Goal: Information Seeking & Learning: Learn about a topic

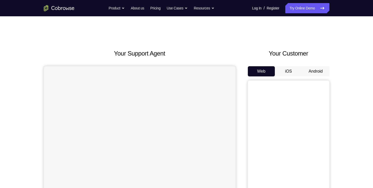
click at [317, 67] on button "Android" at bounding box center [315, 71] width 27 height 10
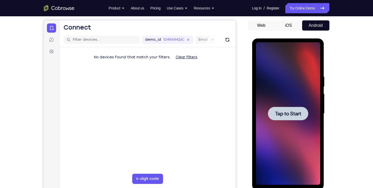
scroll to position [52, 0]
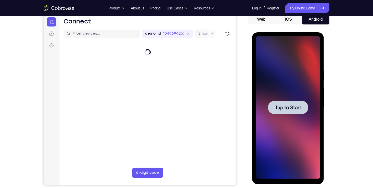
click at [305, 102] on div at bounding box center [288, 107] width 40 height 13
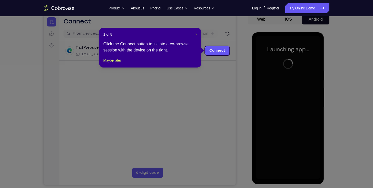
click at [196, 34] on span "×" at bounding box center [196, 34] width 2 height 4
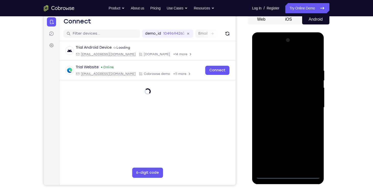
click at [285, 172] on div at bounding box center [288, 107] width 64 height 143
click at [283, 176] on div at bounding box center [288, 107] width 64 height 143
click at [309, 151] on div at bounding box center [288, 107] width 64 height 143
click at [261, 48] on div at bounding box center [288, 107] width 64 height 143
click at [310, 105] on div at bounding box center [288, 107] width 64 height 143
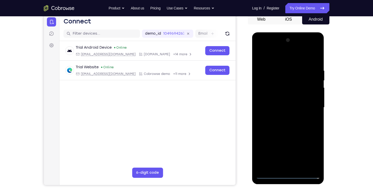
click at [280, 114] on div at bounding box center [288, 107] width 64 height 143
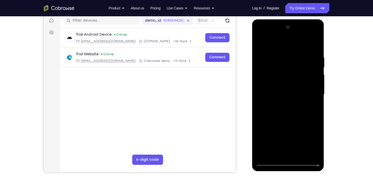
scroll to position [70, 0]
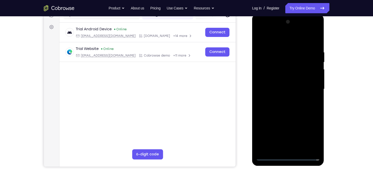
click at [306, 86] on div at bounding box center [288, 89] width 64 height 143
click at [297, 77] on div at bounding box center [288, 89] width 64 height 143
click at [289, 88] on div at bounding box center [288, 89] width 64 height 143
click at [282, 104] on div at bounding box center [288, 89] width 64 height 143
click at [285, 104] on div at bounding box center [288, 89] width 64 height 143
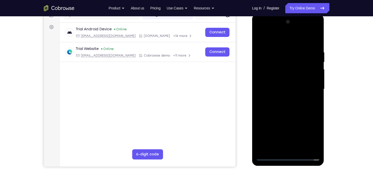
click at [283, 114] on div at bounding box center [288, 89] width 64 height 143
click at [286, 66] on div at bounding box center [288, 89] width 64 height 143
click at [280, 73] on div at bounding box center [288, 89] width 64 height 143
click at [275, 80] on div at bounding box center [288, 89] width 64 height 143
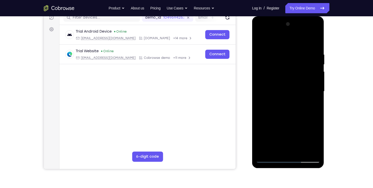
click at [295, 107] on div at bounding box center [288, 91] width 64 height 143
click at [259, 41] on div at bounding box center [288, 91] width 64 height 143
click at [278, 77] on div at bounding box center [288, 91] width 64 height 143
click at [276, 83] on div at bounding box center [288, 91] width 64 height 143
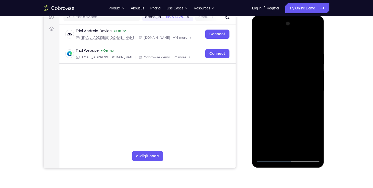
scroll to position [69, 0]
click at [315, 44] on div at bounding box center [288, 90] width 64 height 143
click at [296, 149] on div at bounding box center [288, 90] width 64 height 143
click at [301, 117] on div at bounding box center [288, 90] width 64 height 143
click at [298, 82] on div at bounding box center [288, 90] width 64 height 143
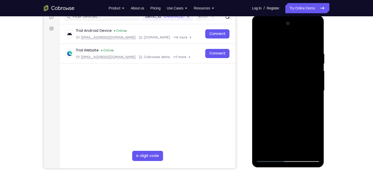
drag, startPoint x: 299, startPoint y: 87, endPoint x: 300, endPoint y: 59, distance: 28.8
click at [300, 59] on div at bounding box center [288, 90] width 64 height 143
click at [276, 149] on div at bounding box center [288, 90] width 64 height 143
click at [315, 141] on div at bounding box center [288, 90] width 64 height 143
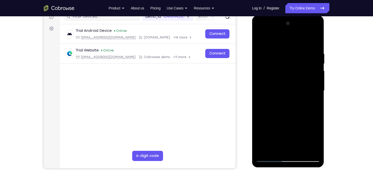
click at [315, 141] on div at bounding box center [288, 90] width 64 height 143
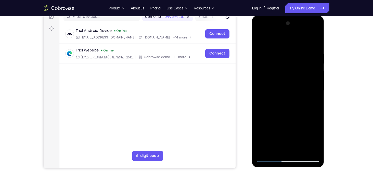
click at [315, 141] on div at bounding box center [288, 90] width 64 height 143
click at [316, 138] on div at bounding box center [288, 90] width 64 height 143
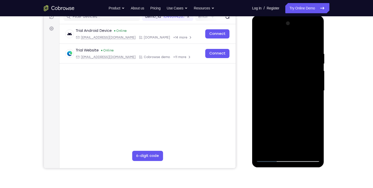
click at [316, 138] on div at bounding box center [288, 90] width 64 height 143
click at [312, 102] on div at bounding box center [288, 90] width 64 height 143
click at [315, 140] on div at bounding box center [288, 90] width 64 height 143
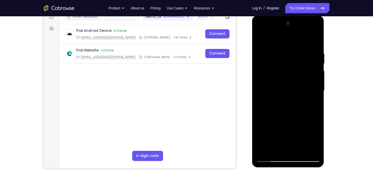
click at [315, 140] on div at bounding box center [288, 90] width 64 height 143
click at [313, 103] on div at bounding box center [288, 90] width 64 height 143
click at [259, 40] on div at bounding box center [288, 90] width 64 height 143
click at [282, 94] on div at bounding box center [288, 90] width 64 height 143
click at [279, 147] on div at bounding box center [288, 90] width 64 height 143
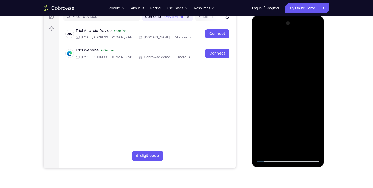
click at [313, 139] on div at bounding box center [288, 90] width 64 height 143
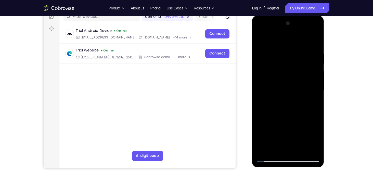
click at [313, 139] on div at bounding box center [288, 90] width 64 height 143
click at [260, 37] on div at bounding box center [288, 90] width 64 height 143
click at [262, 37] on div at bounding box center [288, 90] width 64 height 143
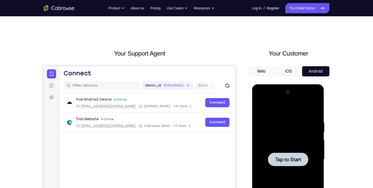
scroll to position [56, 0]
